Goal: Task Accomplishment & Management: Manage account settings

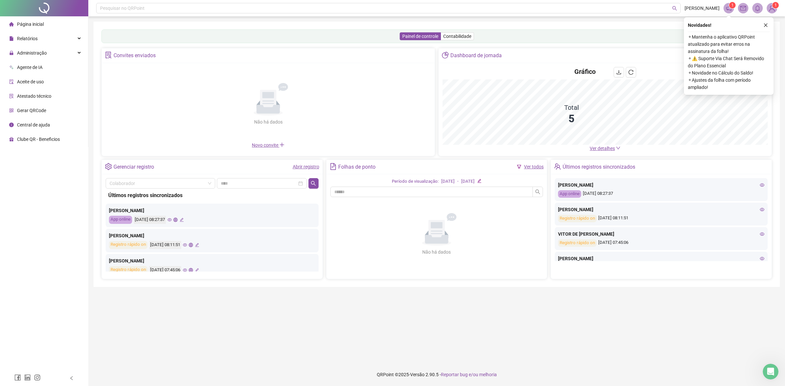
click at [765, 26] on icon "close" at bounding box center [765, 25] width 5 height 5
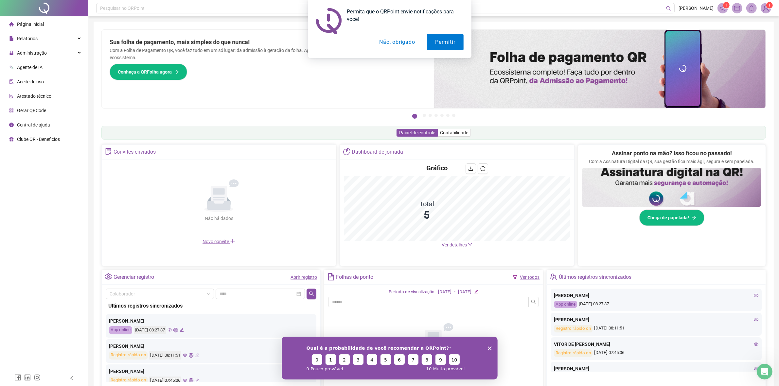
click at [398, 43] on button "Não, obrigado" at bounding box center [397, 42] width 52 height 16
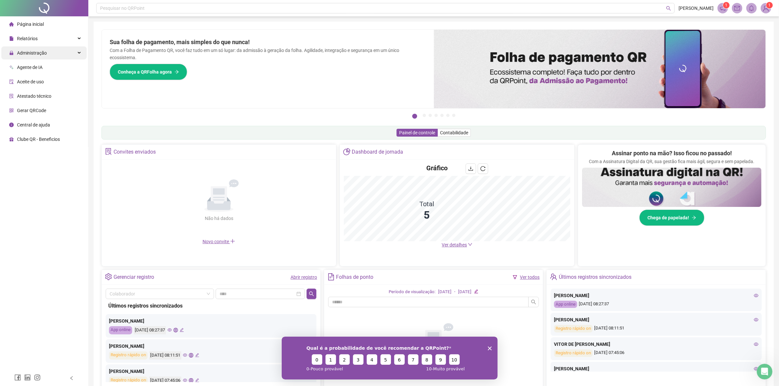
click at [75, 53] on div "Administração" at bounding box center [43, 52] width 85 height 13
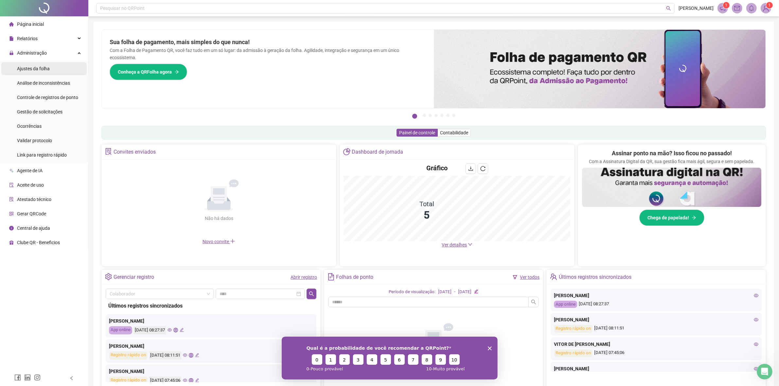
click at [59, 68] on li "Ajustes da folha" at bounding box center [43, 68] width 85 height 13
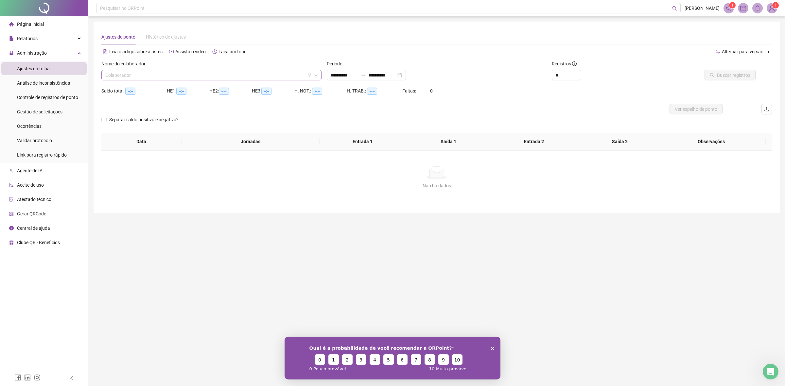
type input "**********"
click at [155, 78] on input "search" at bounding box center [208, 75] width 206 height 10
click at [146, 87] on div "[PERSON_NAME] RESENDE" at bounding box center [212, 88] width 210 height 7
click at [406, 74] on div "**********" at bounding box center [366, 75] width 79 height 10
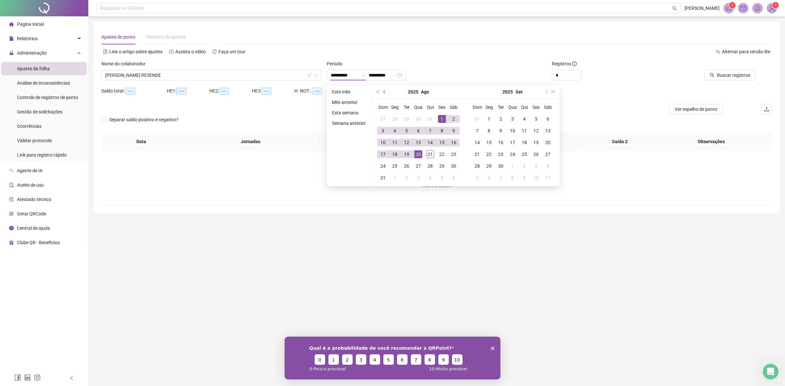
click at [383, 92] on span "prev-year" at bounding box center [384, 91] width 3 height 3
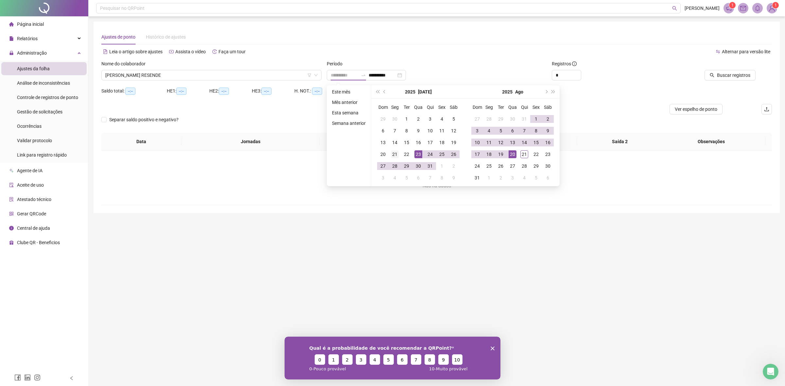
type input "**********"
click at [395, 155] on div "21" at bounding box center [395, 154] width 8 height 8
type input "**********"
click at [510, 153] on div "20" at bounding box center [513, 154] width 8 height 8
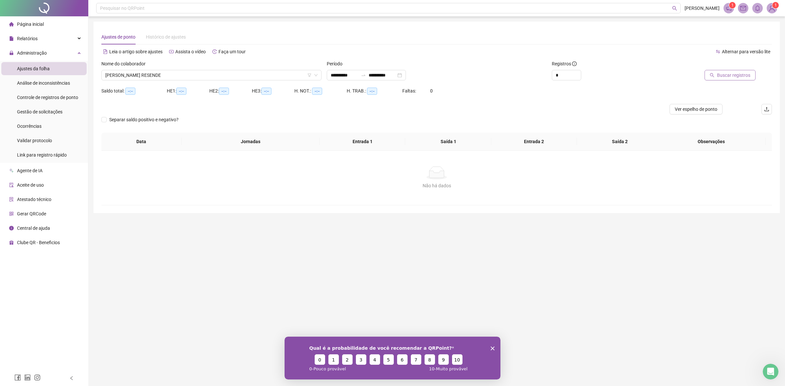
click at [726, 78] on span "Buscar registros" at bounding box center [733, 75] width 33 height 7
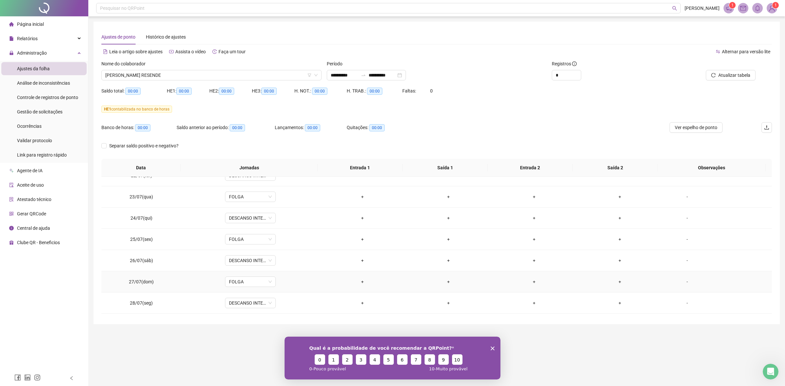
scroll to position [33, 0]
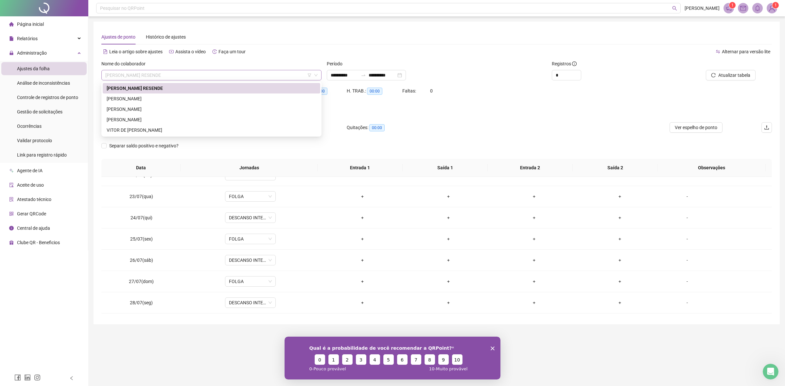
click at [240, 76] on span "[PERSON_NAME] RESENDE" at bounding box center [211, 75] width 212 height 10
click at [201, 99] on div "[PERSON_NAME]" at bounding box center [212, 98] width 210 height 7
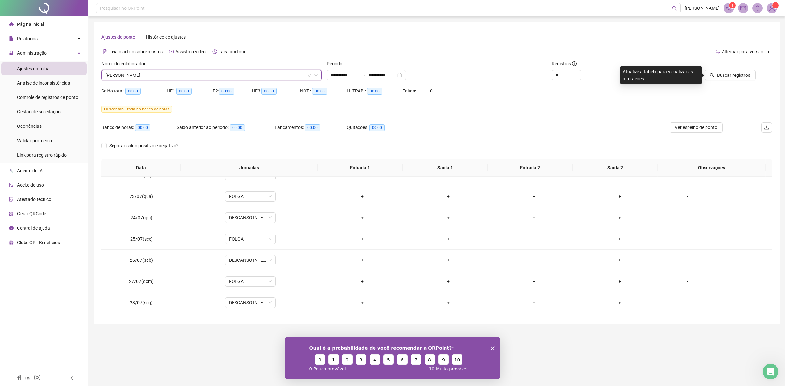
click at [269, 78] on span "[PERSON_NAME]" at bounding box center [211, 75] width 212 height 10
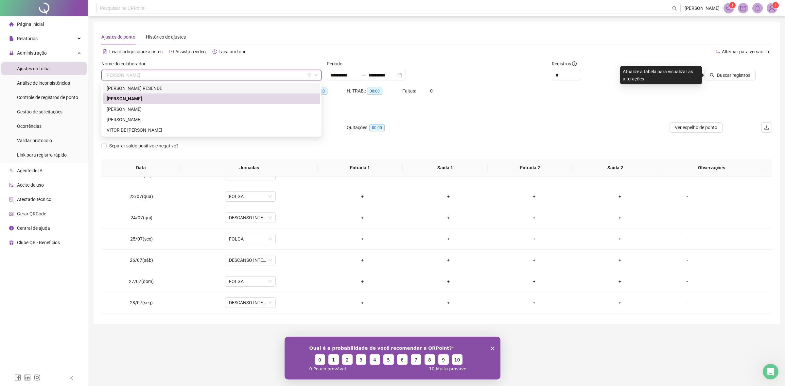
click at [164, 89] on div "[PERSON_NAME] RESENDE" at bounding box center [212, 88] width 210 height 7
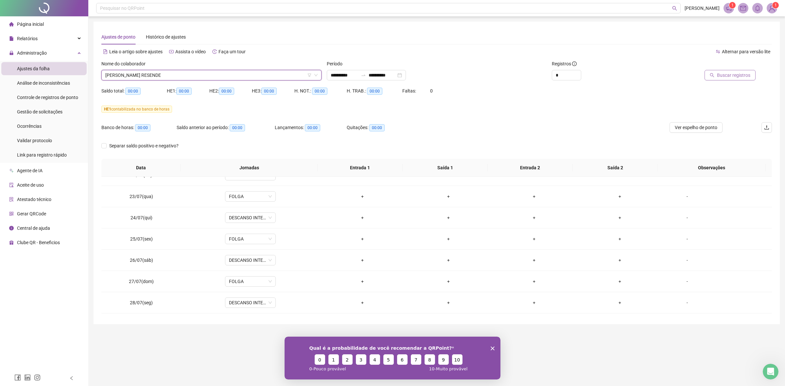
click at [720, 80] on button "Buscar registros" at bounding box center [729, 75] width 51 height 10
click at [124, 73] on span "[PERSON_NAME] RESENDE" at bounding box center [211, 75] width 212 height 10
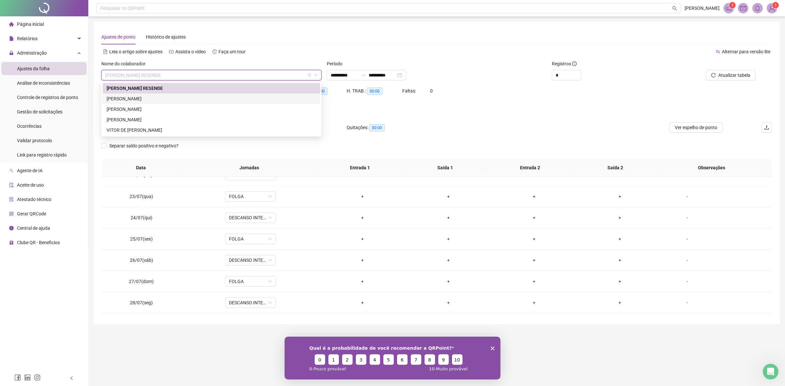
click at [120, 94] on div "[PERSON_NAME]" at bounding box center [211, 99] width 217 height 10
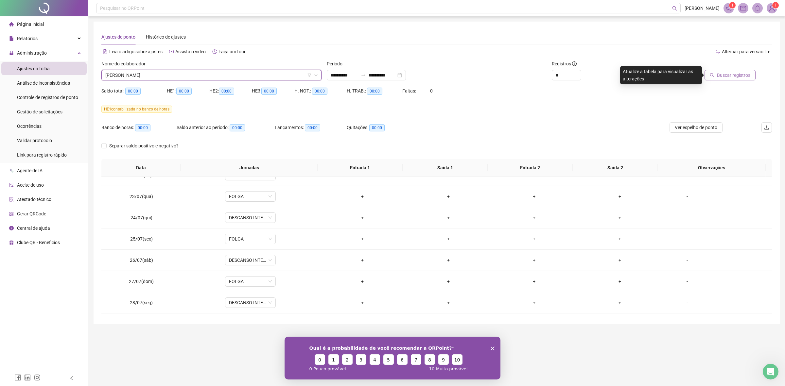
click at [728, 79] on button "Buscar registros" at bounding box center [729, 75] width 51 height 10
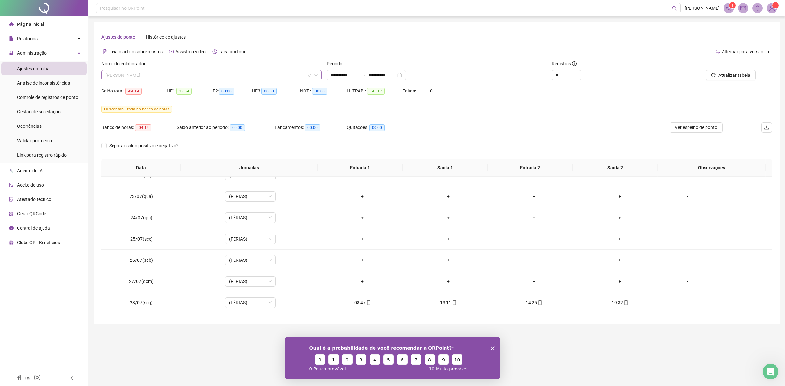
click at [252, 77] on span "[PERSON_NAME]" at bounding box center [211, 75] width 212 height 10
click at [460, 67] on div "Período" at bounding box center [437, 65] width 220 height 10
click at [729, 76] on span "Atualizar tabela" at bounding box center [734, 75] width 32 height 7
click at [56, 112] on span "Gestão de solicitações" at bounding box center [39, 111] width 45 height 5
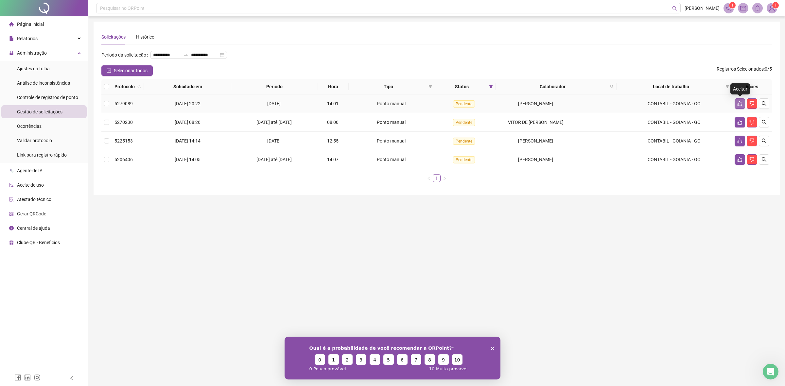
click at [741, 102] on icon "like" at bounding box center [739, 103] width 5 height 5
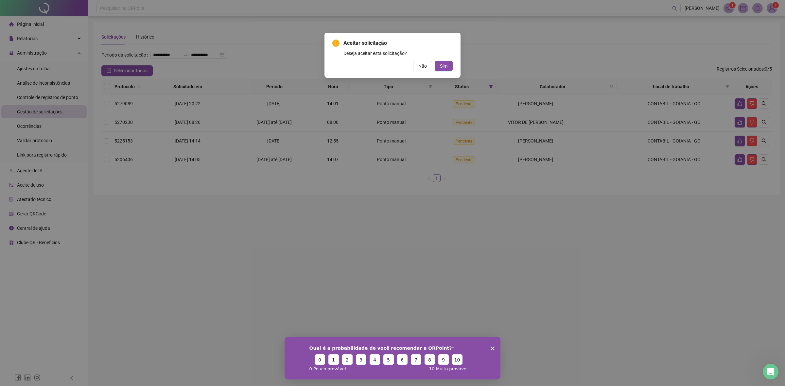
drag, startPoint x: 445, startPoint y: 65, endPoint x: 501, endPoint y: 72, distance: 55.7
click at [501, 72] on div "Aceitar solicitação Deseja aceitar esta solicitação? Não Sim" at bounding box center [392, 193] width 785 height 386
click at [500, 64] on div "Aceitar solicitação Deseja aceitar esta solicitação? Não Sim" at bounding box center [392, 193] width 785 height 386
click at [445, 65] on span "Sim" at bounding box center [444, 65] width 8 height 7
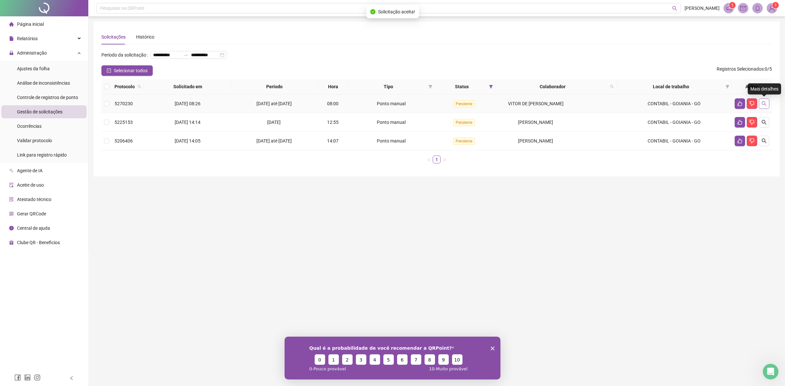
click at [766, 102] on icon "search" at bounding box center [763, 103] width 5 height 5
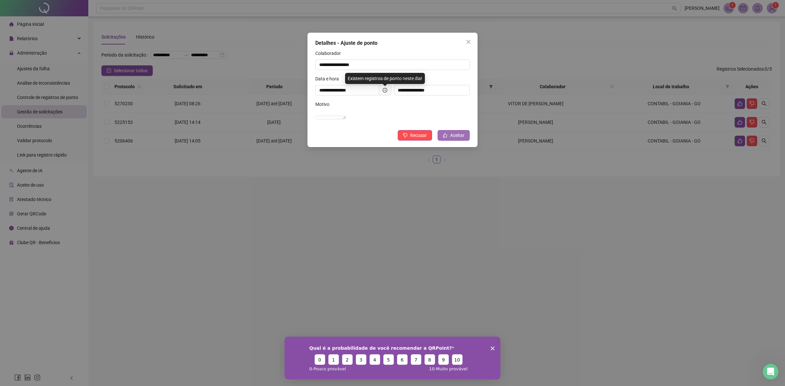
click at [453, 139] on span "Aceitar" at bounding box center [457, 135] width 14 height 7
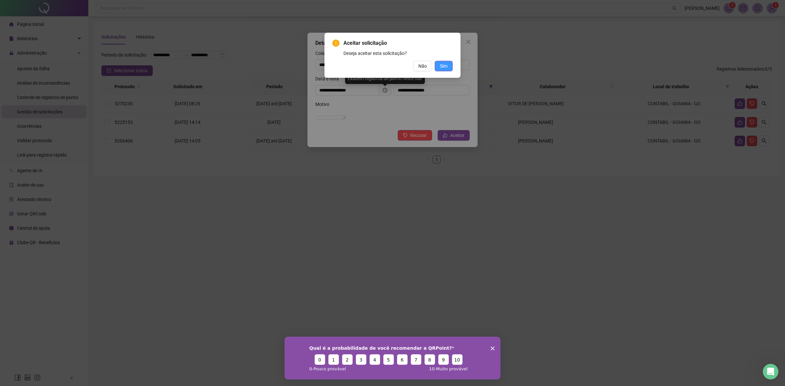
click at [448, 68] on button "Sim" at bounding box center [444, 66] width 18 height 10
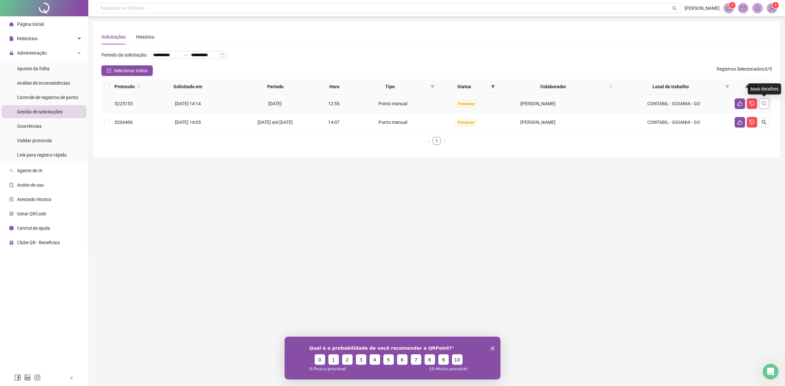
click at [765, 104] on icon "search" at bounding box center [764, 103] width 5 height 5
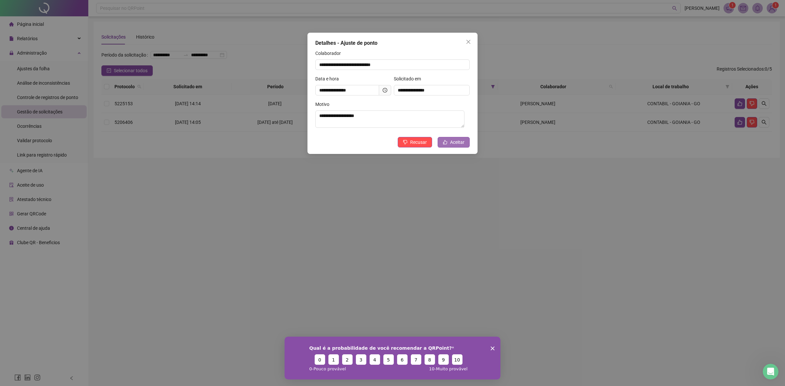
click at [451, 141] on span "Aceitar" at bounding box center [457, 142] width 14 height 7
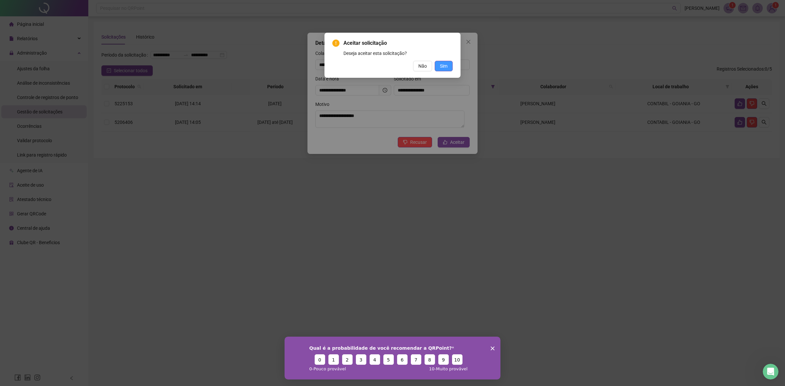
click at [450, 71] on button "Sim" at bounding box center [444, 66] width 18 height 10
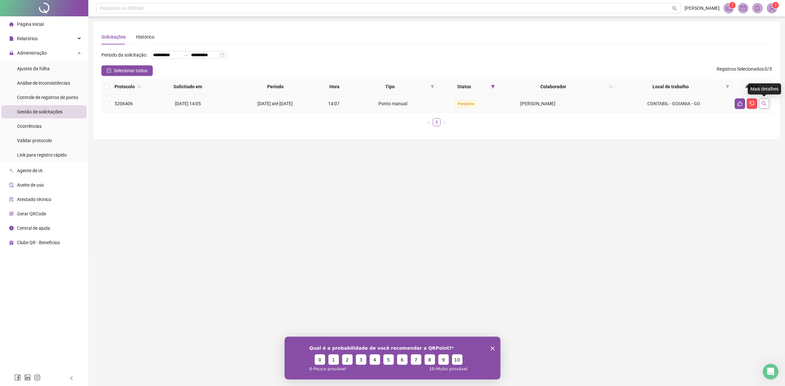
click at [762, 101] on icon "search" at bounding box center [763, 103] width 5 height 5
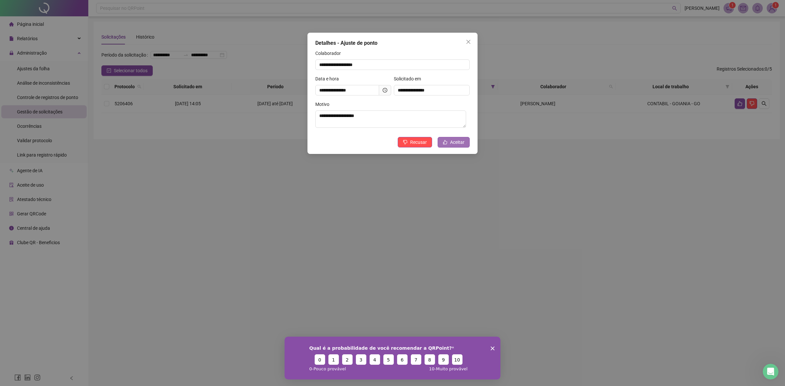
click at [452, 142] on span "Aceitar" at bounding box center [457, 142] width 14 height 7
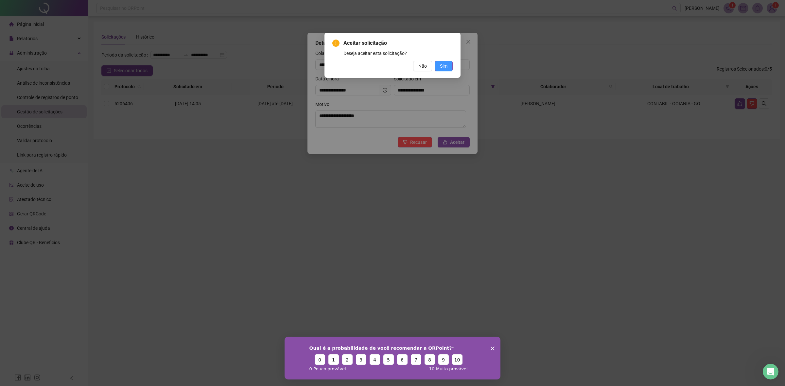
click at [448, 68] on button "Sim" at bounding box center [444, 66] width 18 height 10
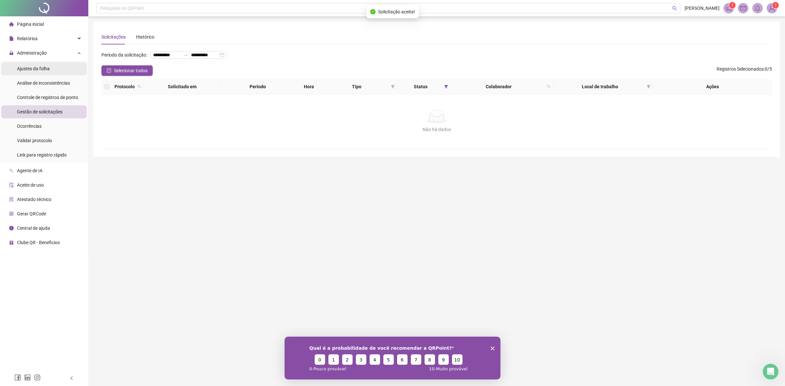
click at [48, 71] on div "Ajustes da folha" at bounding box center [33, 68] width 33 height 13
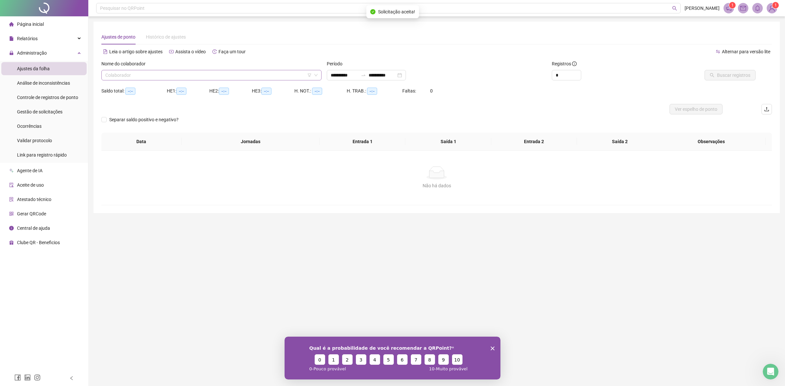
type input "**********"
click at [170, 71] on input "search" at bounding box center [208, 75] width 206 height 10
click at [133, 99] on div "[PERSON_NAME]" at bounding box center [212, 98] width 210 height 7
click at [333, 78] on input "**********" at bounding box center [344, 75] width 27 height 7
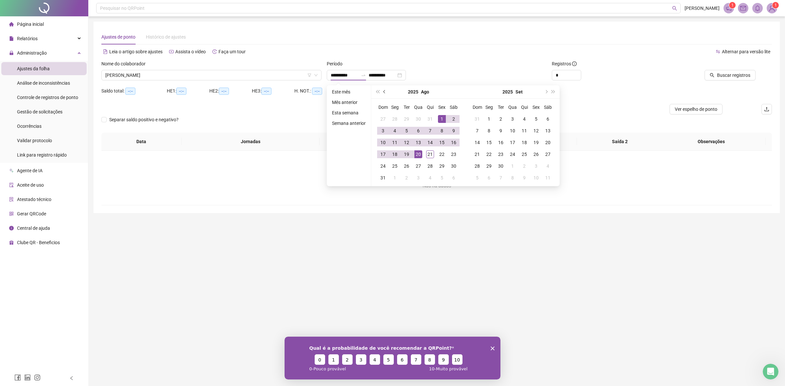
click at [384, 91] on span "prev-year" at bounding box center [384, 91] width 3 height 3
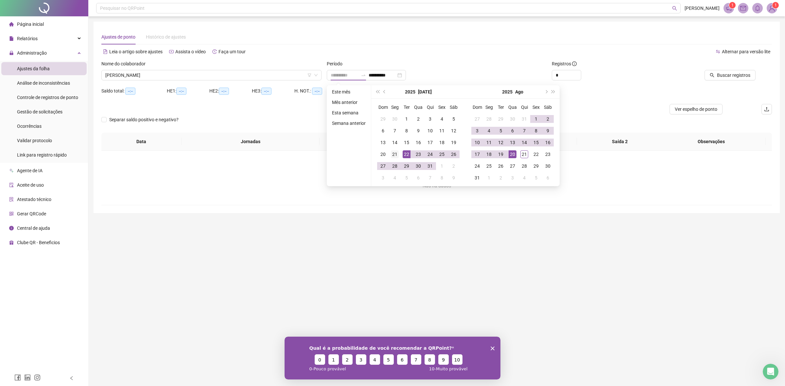
type input "**********"
click at [396, 158] on div "21" at bounding box center [395, 154] width 8 height 8
type input "**********"
click at [515, 154] on div "20" at bounding box center [513, 154] width 8 height 8
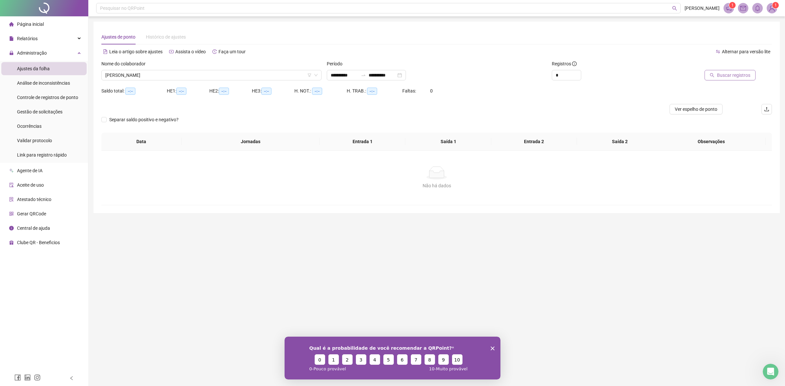
click at [732, 74] on span "Buscar registros" at bounding box center [733, 75] width 33 height 7
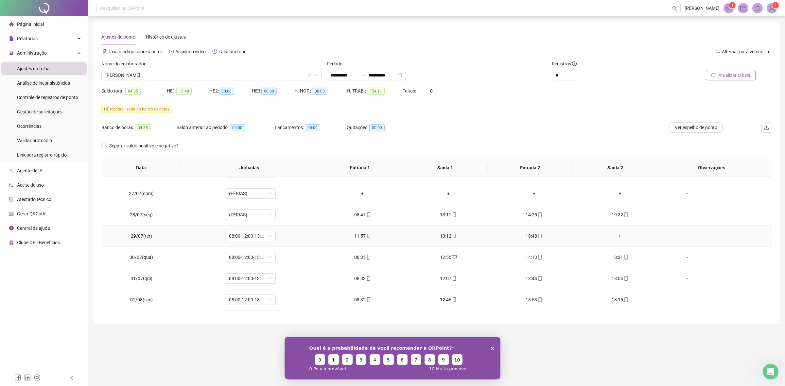
scroll to position [122, 0]
drag, startPoint x: 127, startPoint y: 236, endPoint x: 625, endPoint y: 238, distance: 497.8
click at [625, 238] on tr "29/07(ter) 08:00-12:00-13:12-18:00 11:57 13:12 18:48 + -" at bounding box center [436, 235] width 670 height 21
click at [121, 244] on td "29/07(ter)" at bounding box center [141, 235] width 80 height 21
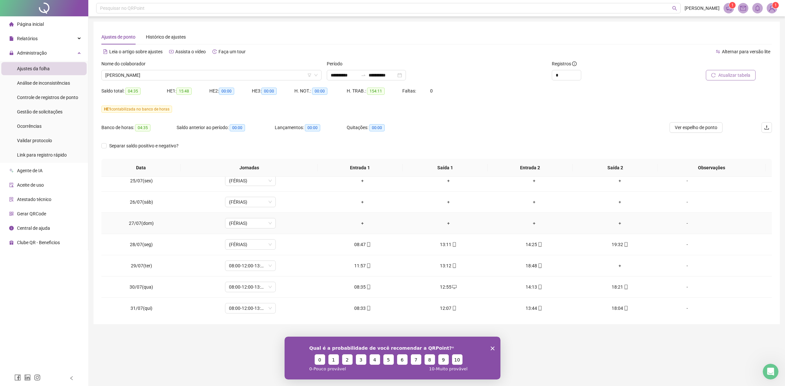
scroll to position [92, 0]
drag, startPoint x: 342, startPoint y: 268, endPoint x: 622, endPoint y: 266, distance: 280.0
click at [622, 266] on tr "29/07(ter) 08:00-12:00-13:12-18:00 11:57 13:12 18:48 + -" at bounding box center [436, 265] width 670 height 21
drag, startPoint x: 344, startPoint y: 286, endPoint x: 655, endPoint y: 287, distance: 311.0
click at [655, 287] on tr "30/07(qua) 08:00-12:00-13:12-18:00 08:35 12:55 14:13 18:21 -" at bounding box center [436, 286] width 670 height 21
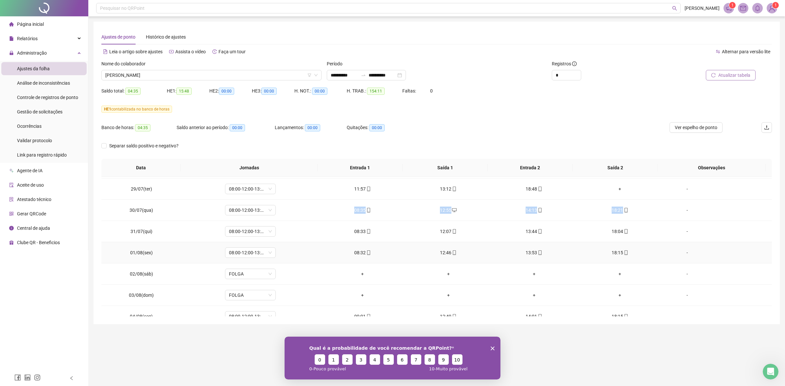
scroll to position [170, 0]
drag, startPoint x: 344, startPoint y: 233, endPoint x: 618, endPoint y: 236, distance: 273.8
click at [618, 236] on tr "31/07(qui) 08:00-12:00-13:12-18:00 08:33 12:07 13:44 18:04 -" at bounding box center [436, 229] width 670 height 21
drag, startPoint x: 338, startPoint y: 256, endPoint x: 645, endPoint y: 255, distance: 306.8
click at [645, 255] on tr "01/08(sex) 08:00-12:00-13:12-18:00 08:32 12:46 13:53 18:15 -" at bounding box center [436, 250] width 670 height 21
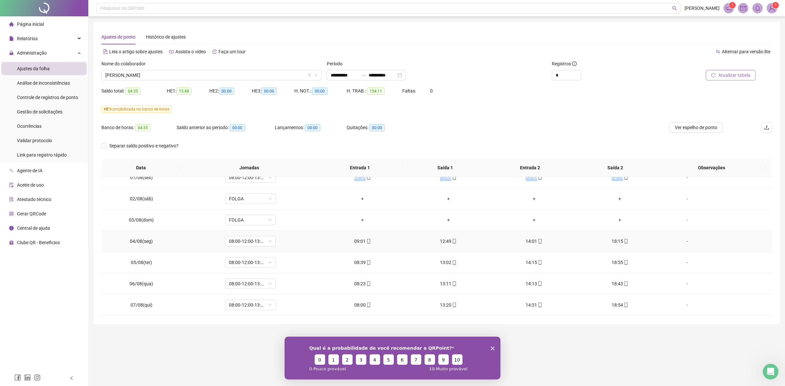
scroll to position [248, 0]
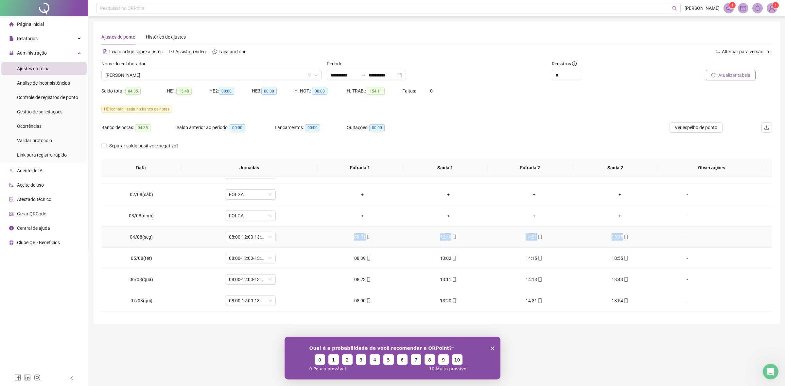
drag, startPoint x: 351, startPoint y: 242, endPoint x: 653, endPoint y: 242, distance: 302.5
click at [653, 242] on tr "04/08(seg) 08:00-12:00-13:12-18:00 09:01 12:49 14:01 18:15 -" at bounding box center [436, 237] width 670 height 21
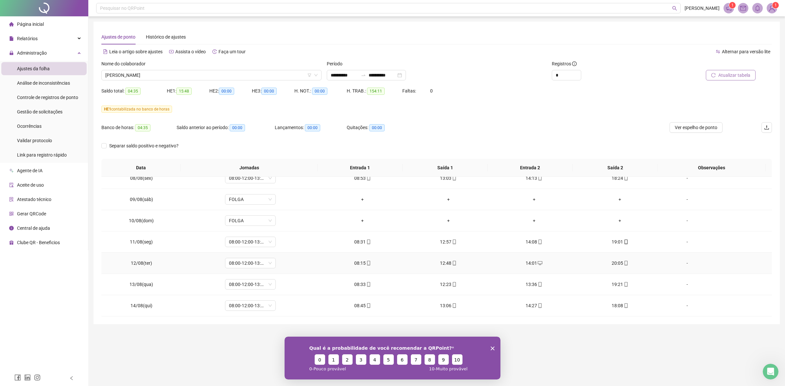
scroll to position [393, 0]
click at [181, 75] on span "[PERSON_NAME]" at bounding box center [211, 75] width 212 height 10
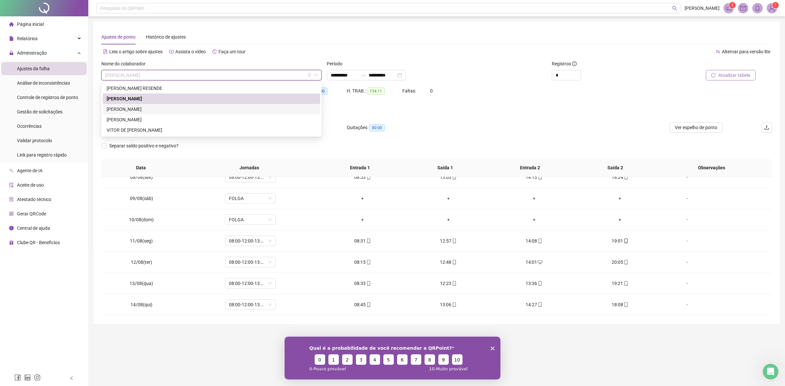
click at [146, 104] on div "[PERSON_NAME]" at bounding box center [211, 109] width 217 height 10
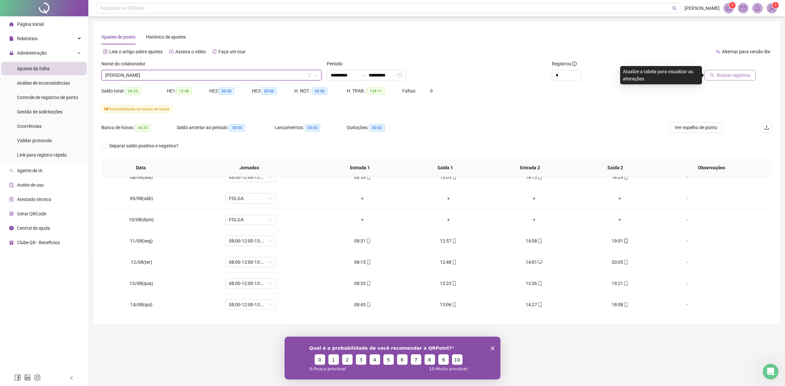
click at [743, 72] on span "Buscar registros" at bounding box center [733, 75] width 33 height 7
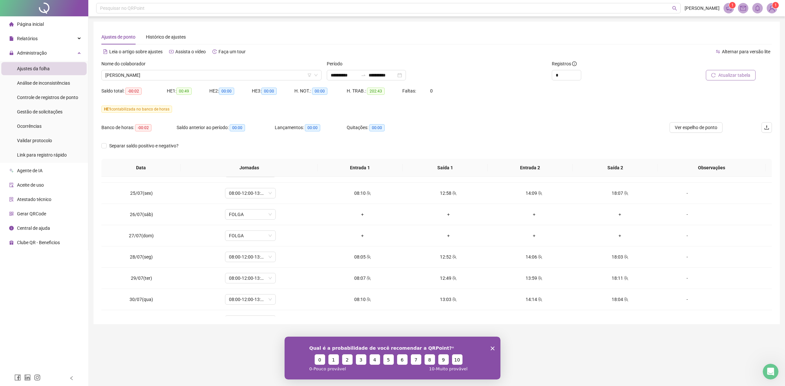
scroll to position [0, 0]
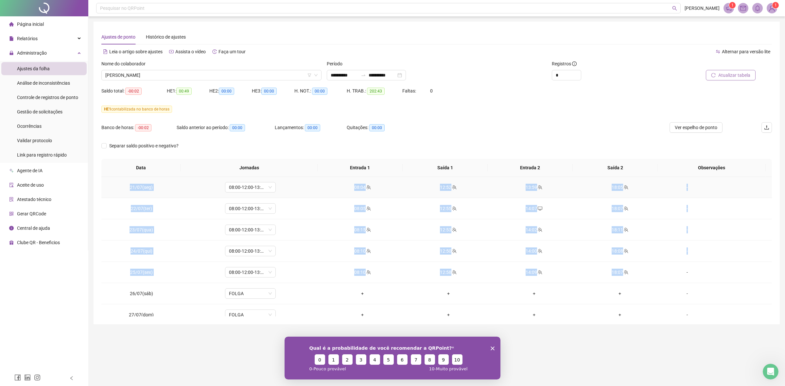
drag, startPoint x: 629, startPoint y: 272, endPoint x: 123, endPoint y: 183, distance: 513.7
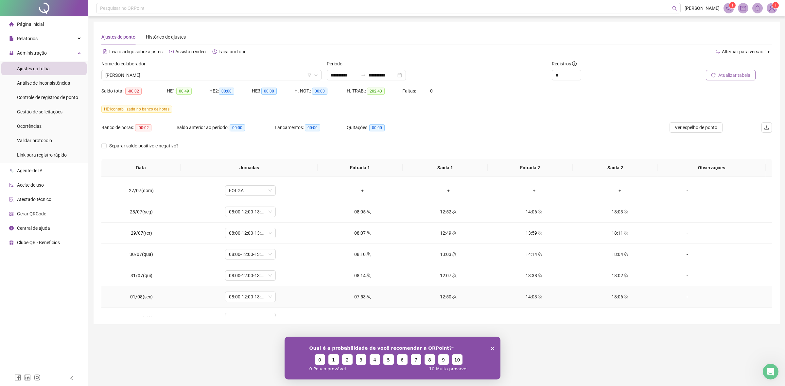
scroll to position [124, 0]
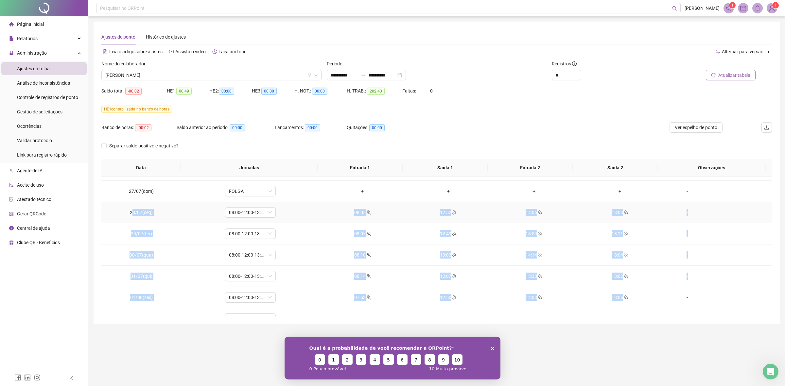
drag, startPoint x: 634, startPoint y: 298, endPoint x: 133, endPoint y: 219, distance: 506.9
click at [133, 219] on tbody "21/07(seg) 08:00-12:00-13:12-18:00 08:04 12:52 13:59 18:05 [DATE](ter) 08:00-12…" at bounding box center [436, 382] width 670 height 659
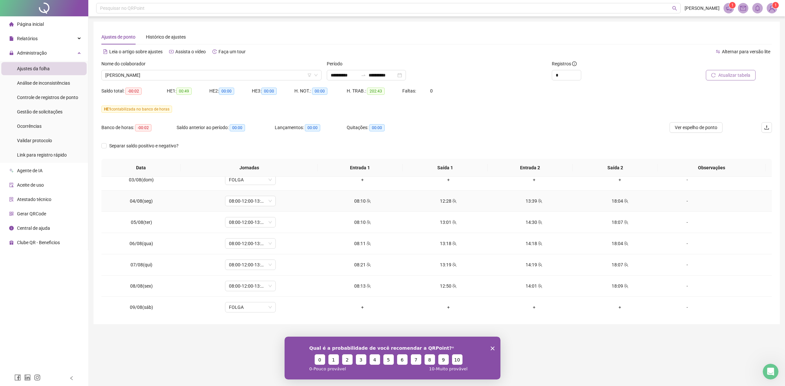
scroll to position [285, 0]
drag, startPoint x: 332, startPoint y: 201, endPoint x: 626, endPoint y: 286, distance: 305.9
click at [626, 286] on tbody "21/07(seg) 08:00-12:00-13:12-18:00 08:04 12:52 13:59 18:05 [DATE](ter) 08:00-12…" at bounding box center [436, 221] width 670 height 659
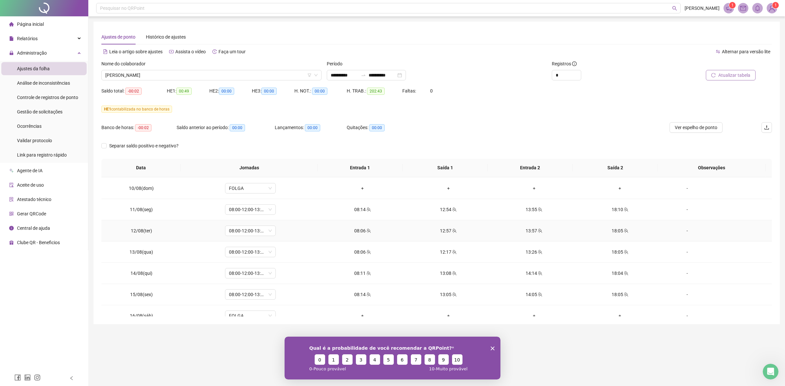
scroll to position [425, 0]
drag, startPoint x: 356, startPoint y: 210, endPoint x: 638, endPoint y: 297, distance: 294.4
click at [638, 297] on tbody "21/07(seg) 08:00-12:00-13:12-18:00 08:04 12:52 13:59 18:05 [DATE](ter) 08:00-12…" at bounding box center [436, 81] width 670 height 659
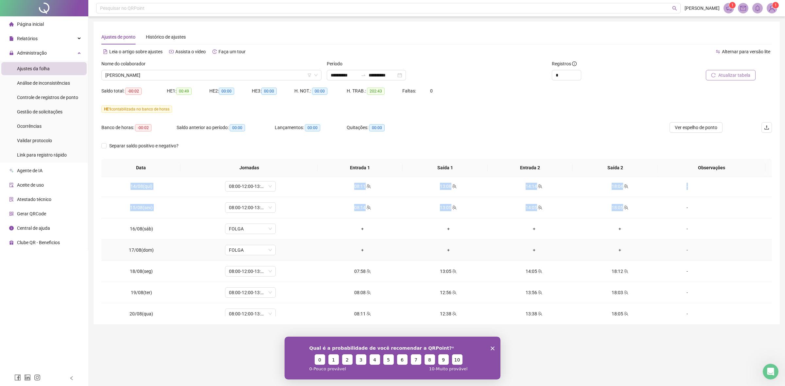
scroll to position [522, 0]
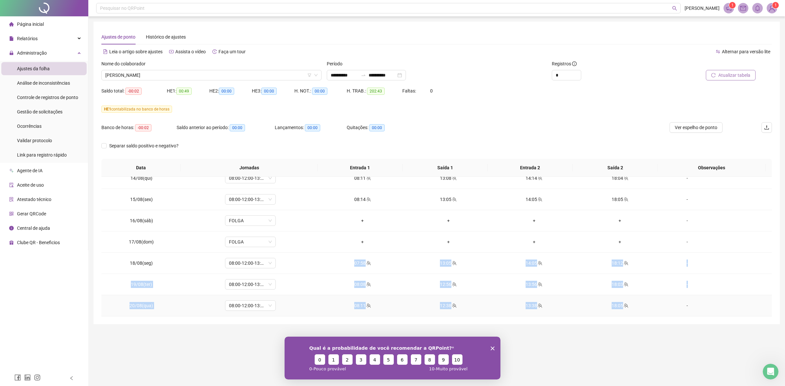
drag, startPoint x: 352, startPoint y: 263, endPoint x: 627, endPoint y: 307, distance: 278.9
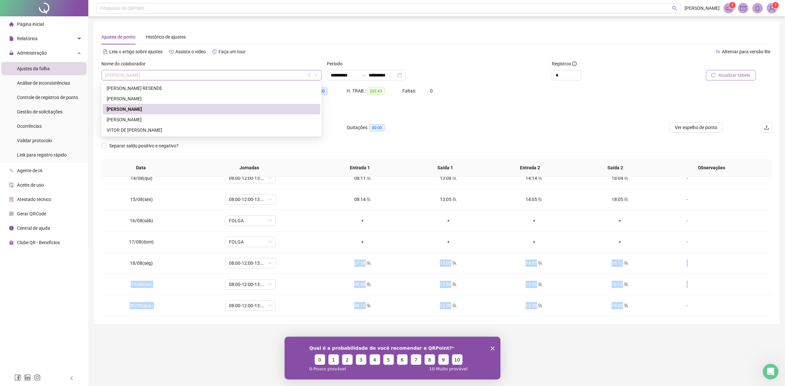
click at [253, 77] on span "[PERSON_NAME]" at bounding box center [211, 75] width 212 height 10
click at [161, 119] on div "[PERSON_NAME]" at bounding box center [212, 119] width 210 height 7
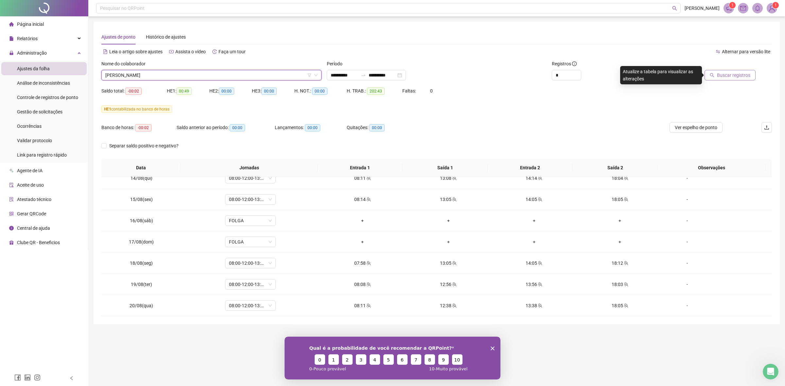
click at [739, 78] on span "Buscar registros" at bounding box center [733, 75] width 33 height 7
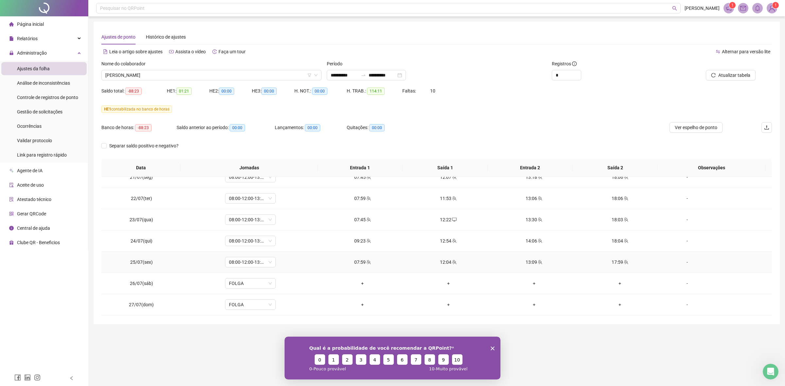
scroll to position [0, 0]
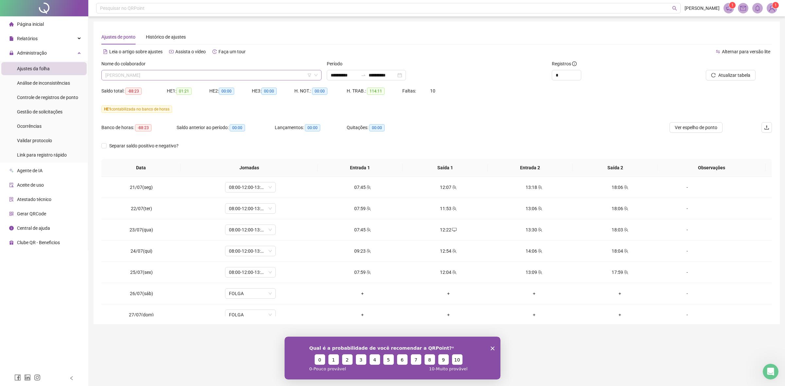
click at [266, 76] on span "[PERSON_NAME]" at bounding box center [211, 75] width 212 height 10
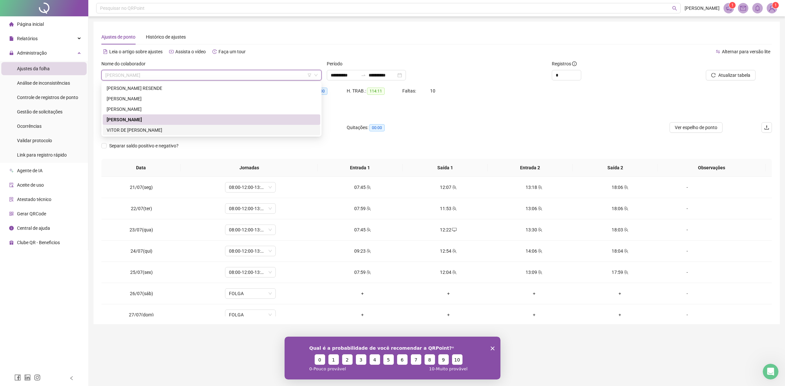
click at [155, 128] on div "VITOR DE [PERSON_NAME]" at bounding box center [212, 130] width 210 height 7
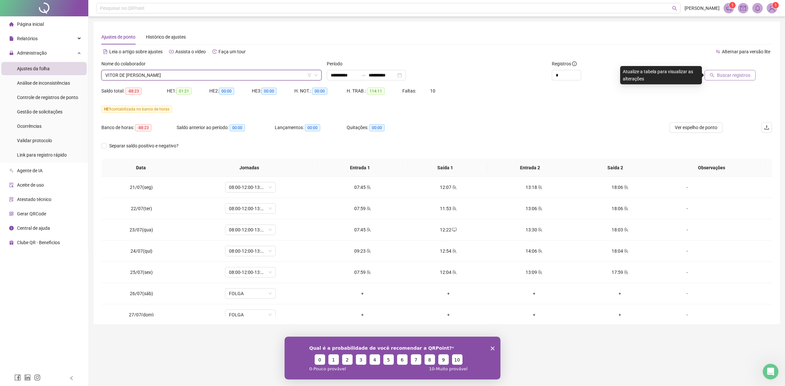
click at [725, 74] on span "Buscar registros" at bounding box center [733, 75] width 33 height 7
click at [692, 125] on span "Ver espelho de ponto" at bounding box center [696, 127] width 43 height 7
click at [257, 80] on div "VITOR DE [PERSON_NAME]" at bounding box center [211, 75] width 220 height 10
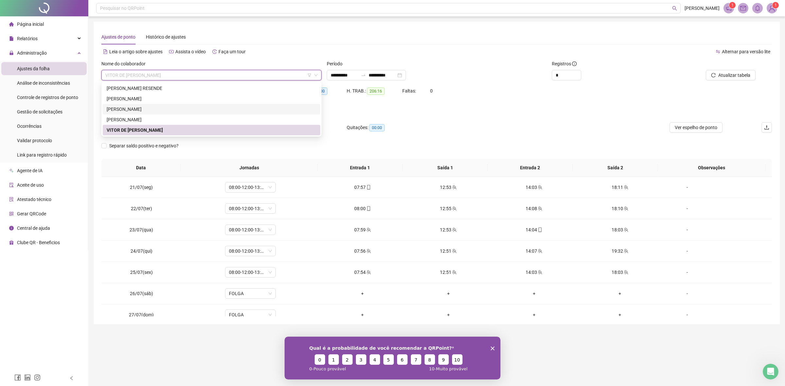
click at [178, 110] on div "[PERSON_NAME]" at bounding box center [212, 109] width 210 height 7
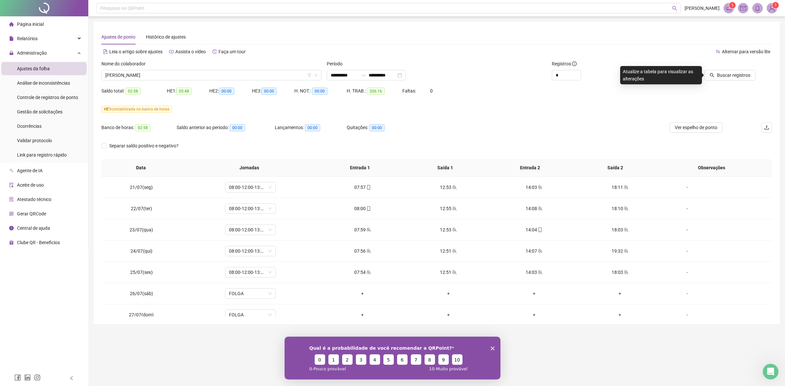
click at [727, 97] on div "Saldo total: 02:58 HE 1: 05:48 HE 2: 00:00 HE 3: 00:00 H. NOT.: 00:00 H. TRAB.:…" at bounding box center [436, 95] width 670 height 18
click at [695, 128] on span "Ver espelho de ponto" at bounding box center [696, 127] width 43 height 7
click at [736, 73] on span "Buscar registros" at bounding box center [733, 75] width 33 height 7
click at [733, 74] on span "Atualizar tabela" at bounding box center [734, 75] width 32 height 7
click at [43, 112] on span "Gestão de solicitações" at bounding box center [39, 111] width 45 height 5
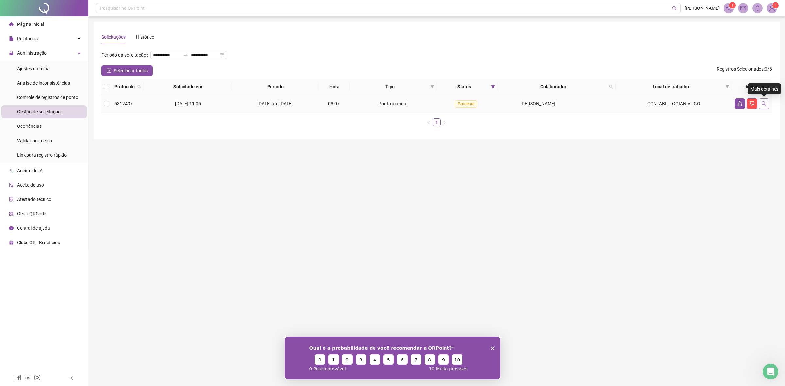
click at [764, 101] on icon "search" at bounding box center [763, 103] width 5 height 5
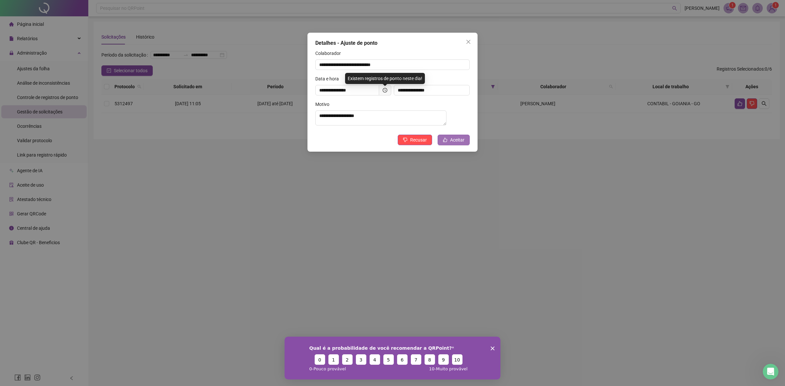
click at [456, 144] on span "Aceitar" at bounding box center [457, 139] width 14 height 7
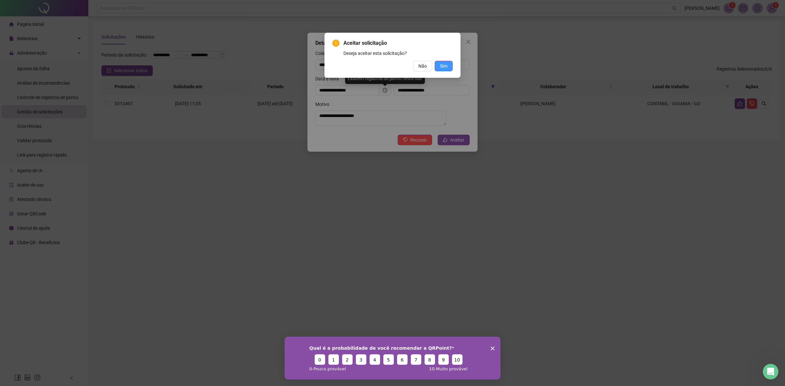
click at [440, 69] on span "Sim" at bounding box center [444, 65] width 8 height 7
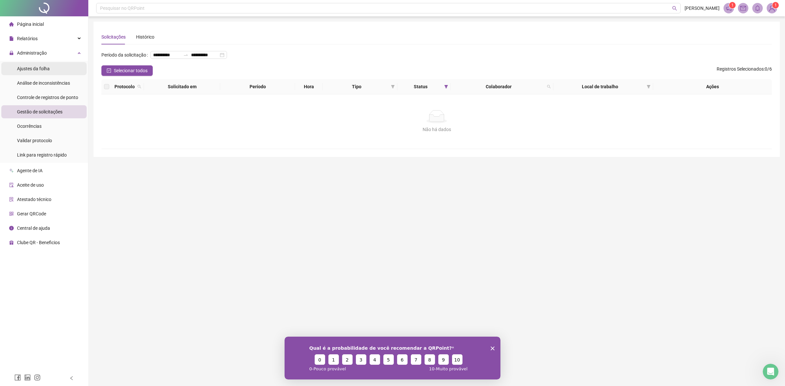
click at [55, 71] on li "Ajustes da folha" at bounding box center [43, 68] width 85 height 13
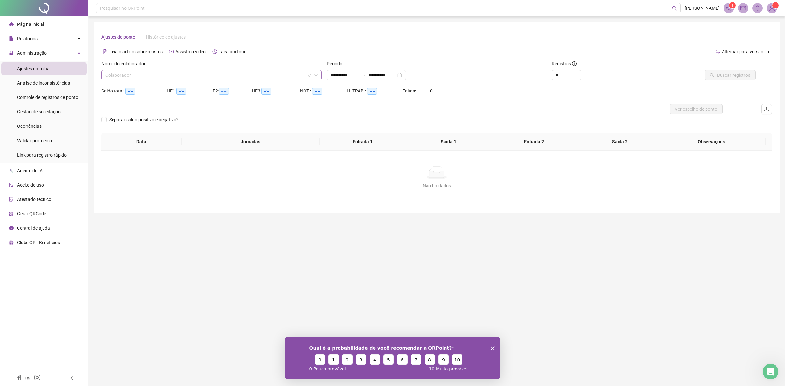
click at [234, 73] on input "search" at bounding box center [208, 75] width 206 height 10
click at [148, 100] on div "[PERSON_NAME]" at bounding box center [212, 98] width 210 height 7
click at [344, 77] on input "**********" at bounding box center [344, 75] width 27 height 7
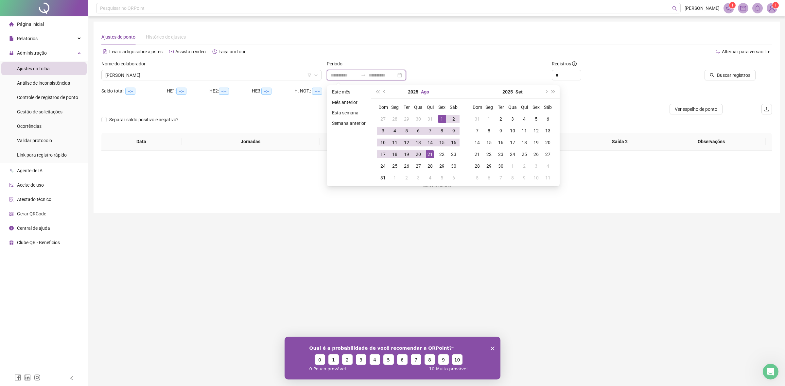
type input "**********"
click at [385, 93] on button "prev-year" at bounding box center [384, 91] width 7 height 13
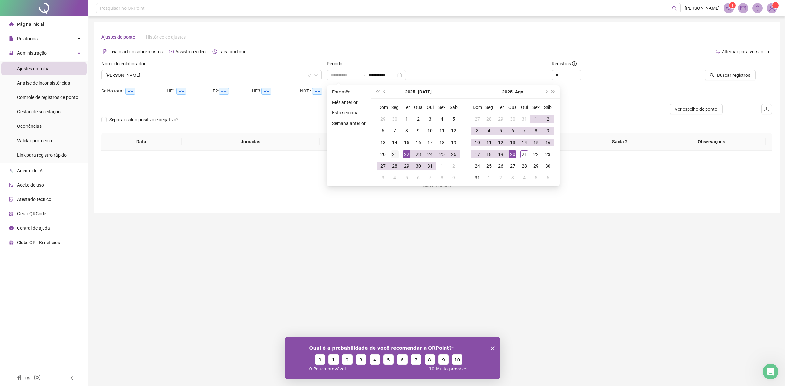
type input "**********"
drag, startPoint x: 407, startPoint y: 154, endPoint x: 398, endPoint y: 154, distance: 8.2
click at [398, 154] on tr "20 21 22 23 24 25 26" at bounding box center [418, 154] width 82 height 12
click at [394, 154] on div "21" at bounding box center [395, 154] width 8 height 8
type input "**********"
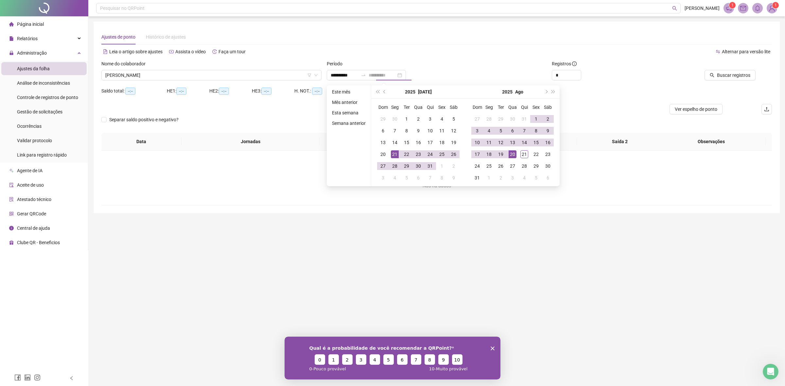
click at [513, 154] on div "20" at bounding box center [513, 154] width 8 height 8
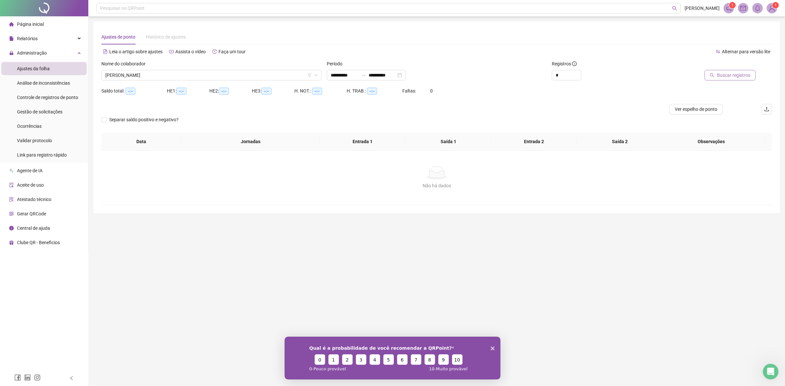
click at [722, 73] on span "Buscar registros" at bounding box center [733, 75] width 33 height 7
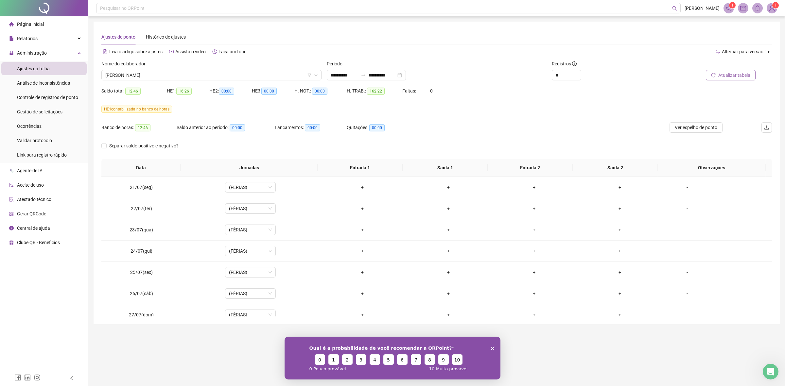
click at [743, 76] on span "Atualizar tabela" at bounding box center [734, 75] width 32 height 7
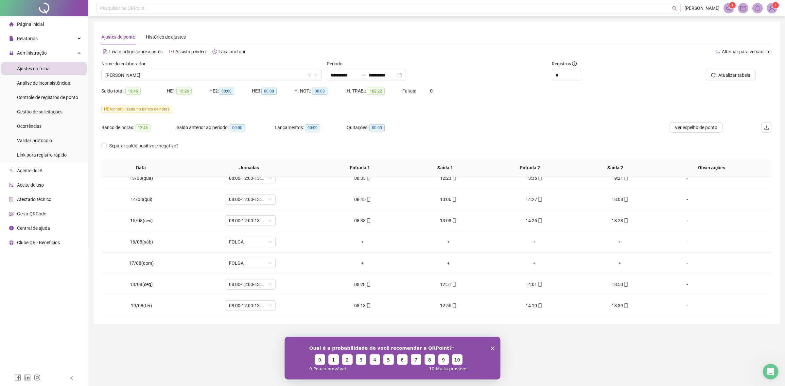
scroll to position [522, 0]
click at [689, 129] on span "Ver espelho de ponto" at bounding box center [696, 127] width 43 height 7
click at [53, 37] on div "Relatórios" at bounding box center [43, 38] width 85 height 13
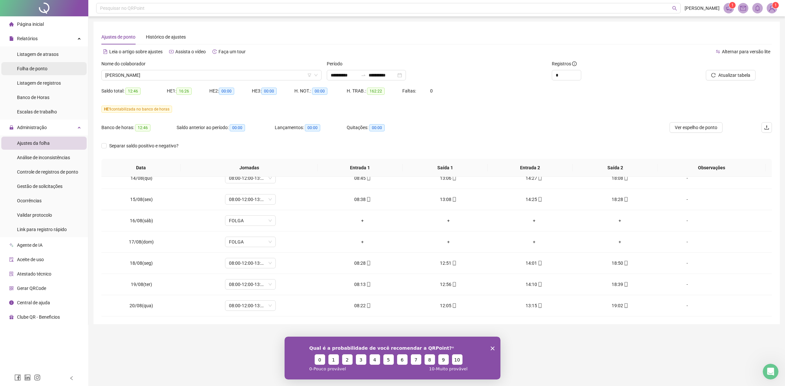
click at [48, 69] on li "Folha de ponto" at bounding box center [43, 68] width 85 height 13
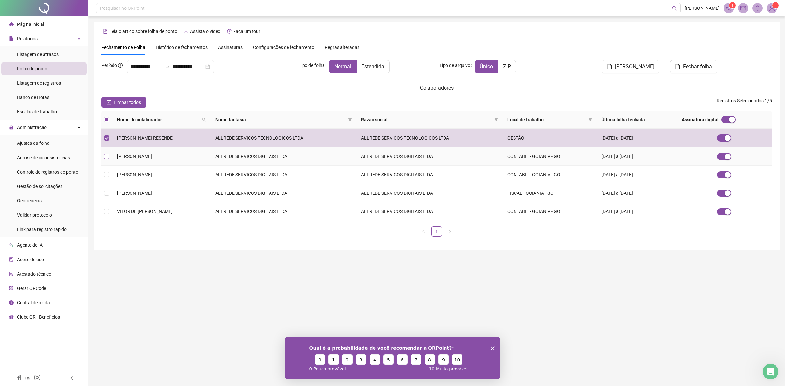
click at [106, 153] on label at bounding box center [106, 156] width 5 height 7
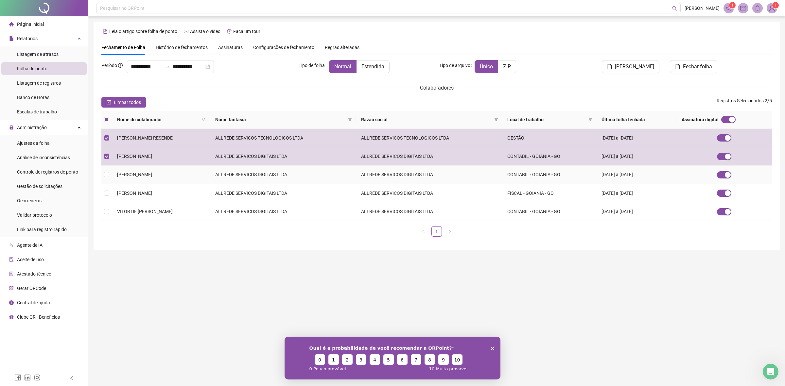
click at [103, 175] on td at bounding box center [106, 175] width 10 height 18
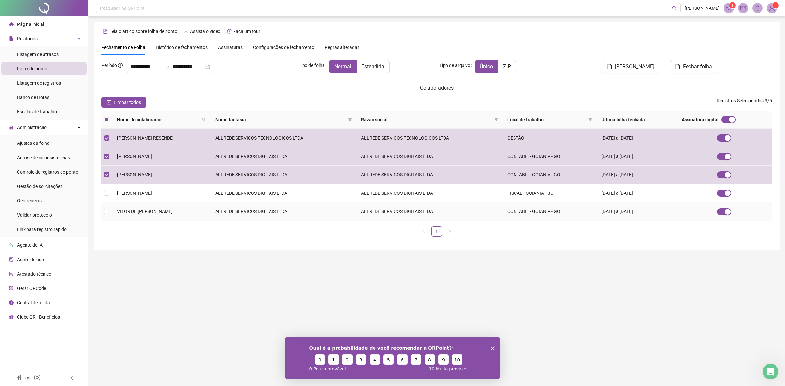
click at [103, 214] on td at bounding box center [106, 211] width 10 height 18
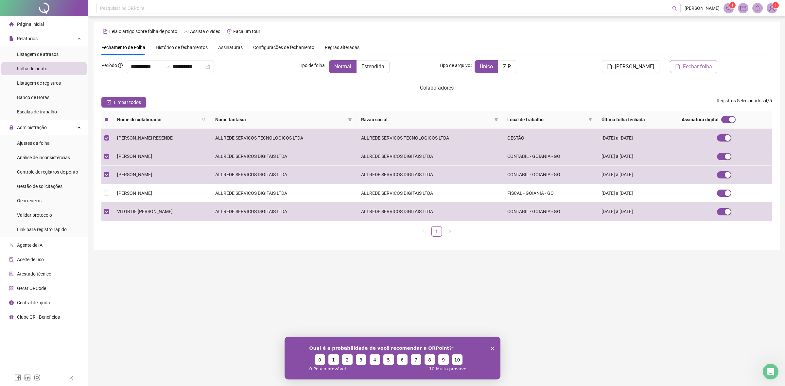
click at [690, 64] on span "Fechar folha" at bounding box center [697, 67] width 29 height 8
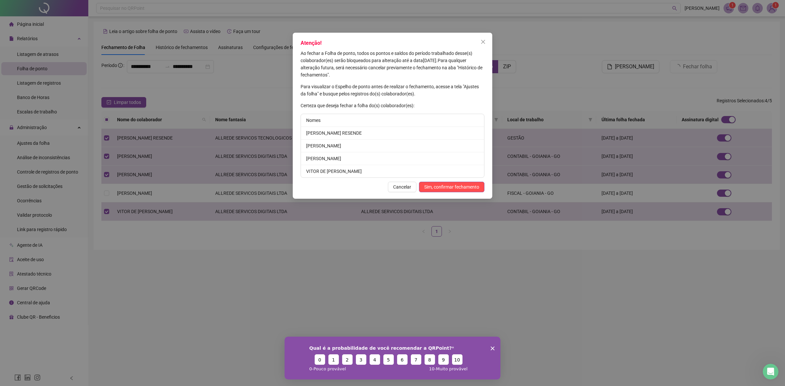
drag, startPoint x: 481, startPoint y: 39, endPoint x: 485, endPoint y: 39, distance: 3.3
click at [482, 38] on button "Close" at bounding box center [483, 42] width 10 height 10
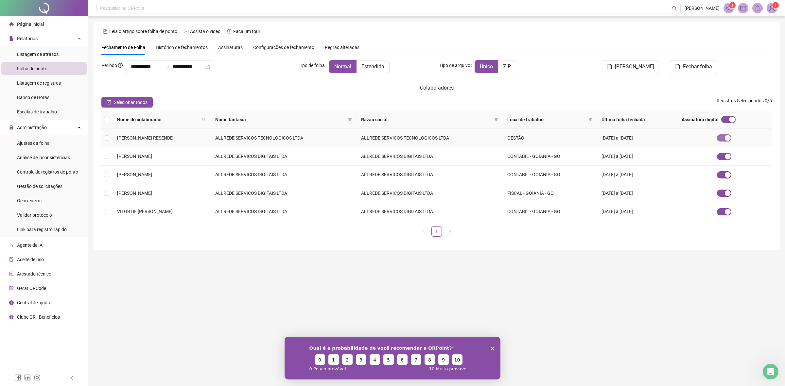
click at [730, 142] on span "button" at bounding box center [724, 137] width 14 height 7
drag, startPoint x: 709, startPoint y: 70, endPoint x: 535, endPoint y: 99, distance: 175.8
click at [715, 40] on div "**********" at bounding box center [436, 141] width 670 height 202
click at [728, 118] on div "button" at bounding box center [725, 120] width 6 height 6
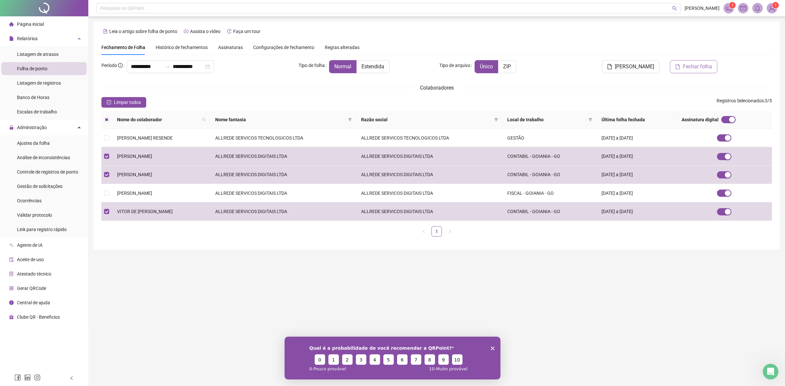
click at [711, 65] on span "Fechar folha" at bounding box center [697, 67] width 29 height 8
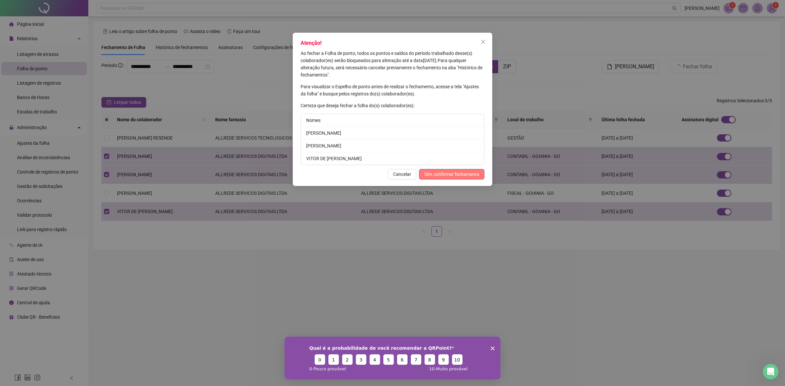
click at [457, 175] on span "Sim, confirmar fechamento" at bounding box center [451, 174] width 55 height 7
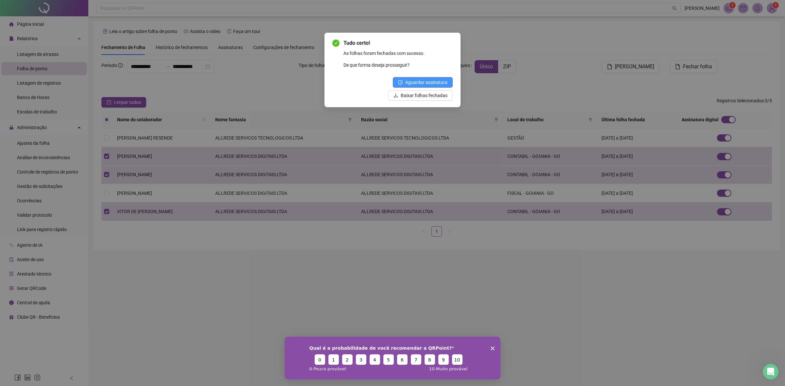
click at [430, 84] on span "Aguardar assinatura" at bounding box center [426, 82] width 42 height 7
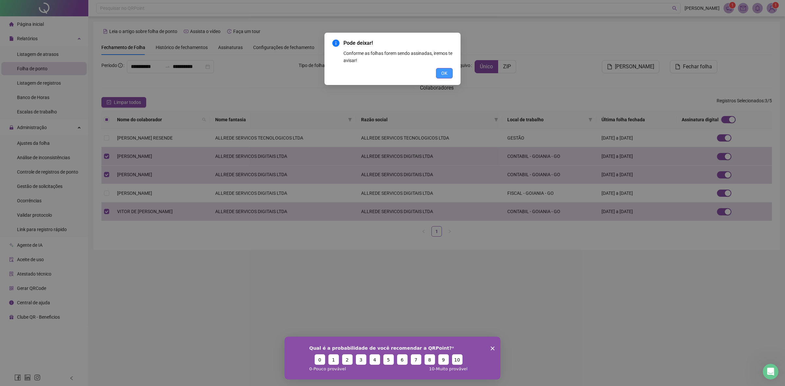
click at [445, 73] on span "OK" at bounding box center [444, 73] width 6 height 7
